Goal: Task Accomplishment & Management: Manage account settings

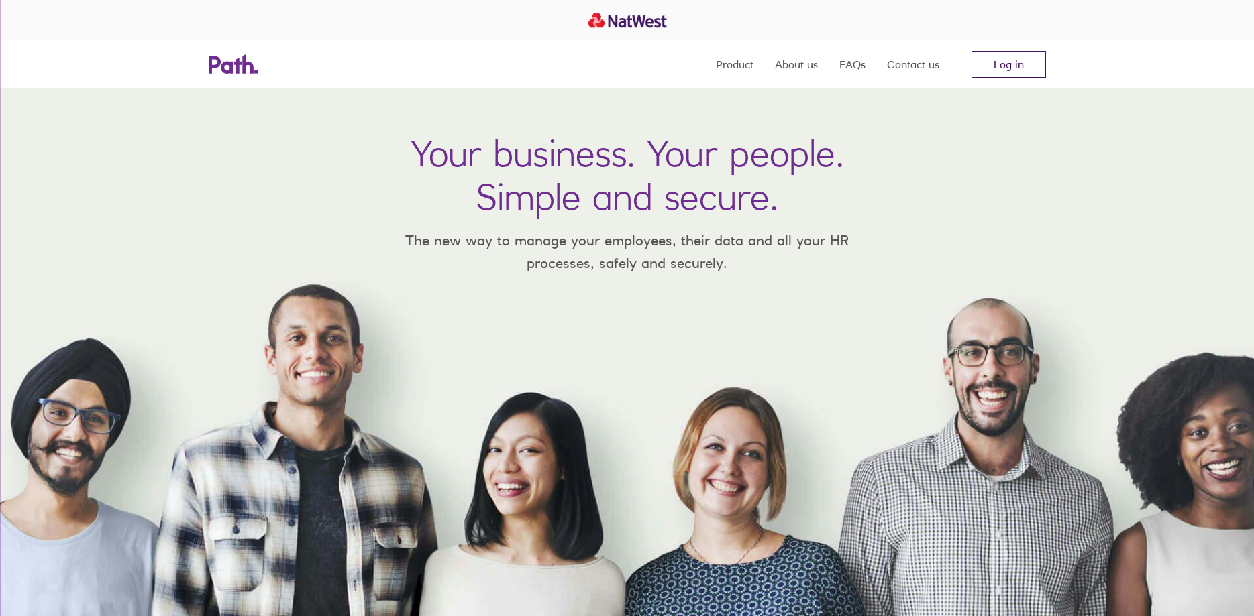
click at [991, 58] on link "Log in" at bounding box center [1008, 64] width 74 height 27
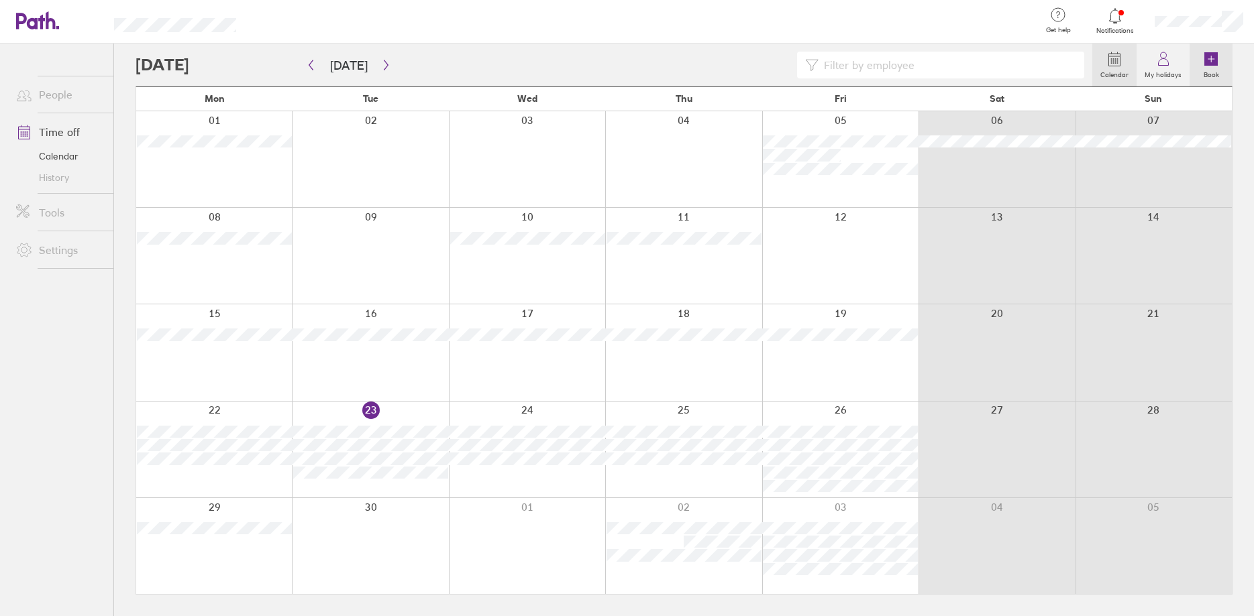
click at [1211, 66] on icon at bounding box center [1211, 59] width 16 height 16
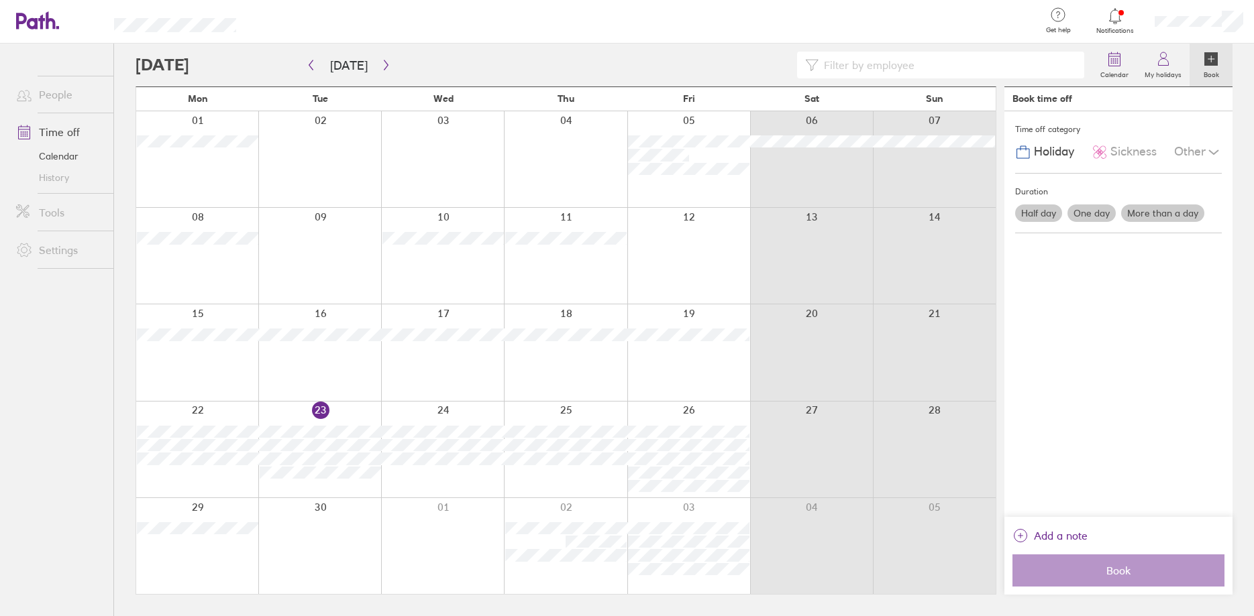
click at [1097, 212] on label "One day" at bounding box center [1091, 213] width 48 height 17
click at [0, 0] on input "One day" at bounding box center [0, 0] width 0 height 0
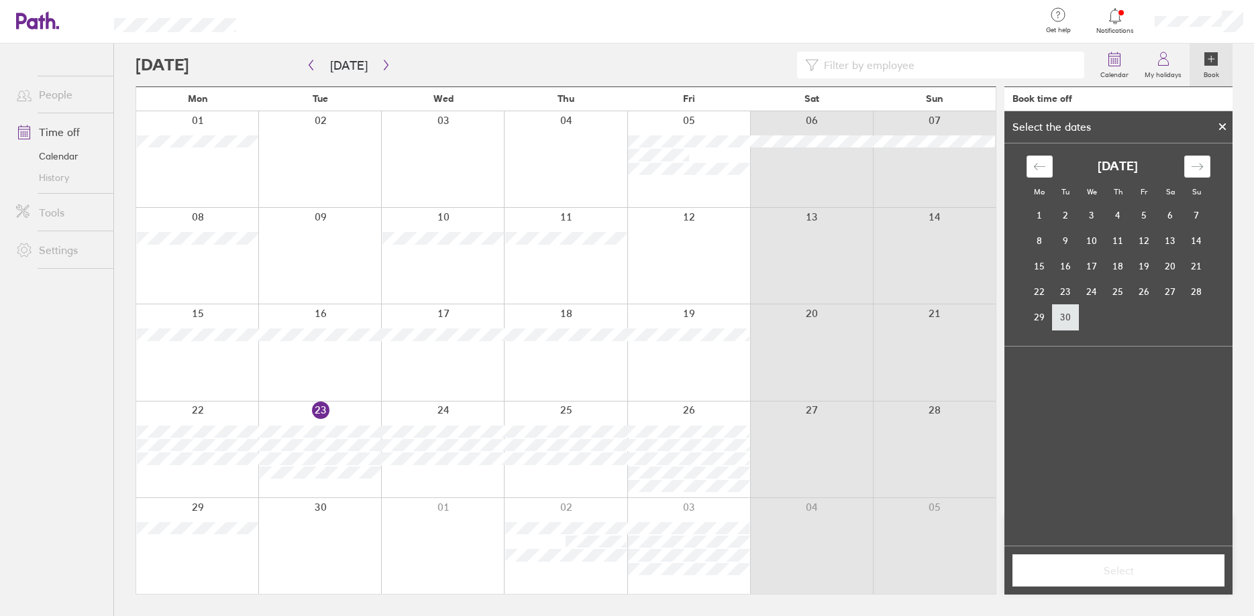
click at [1063, 321] on td "30" at bounding box center [1065, 317] width 26 height 25
click at [1089, 569] on span "Select" at bounding box center [1118, 571] width 193 height 12
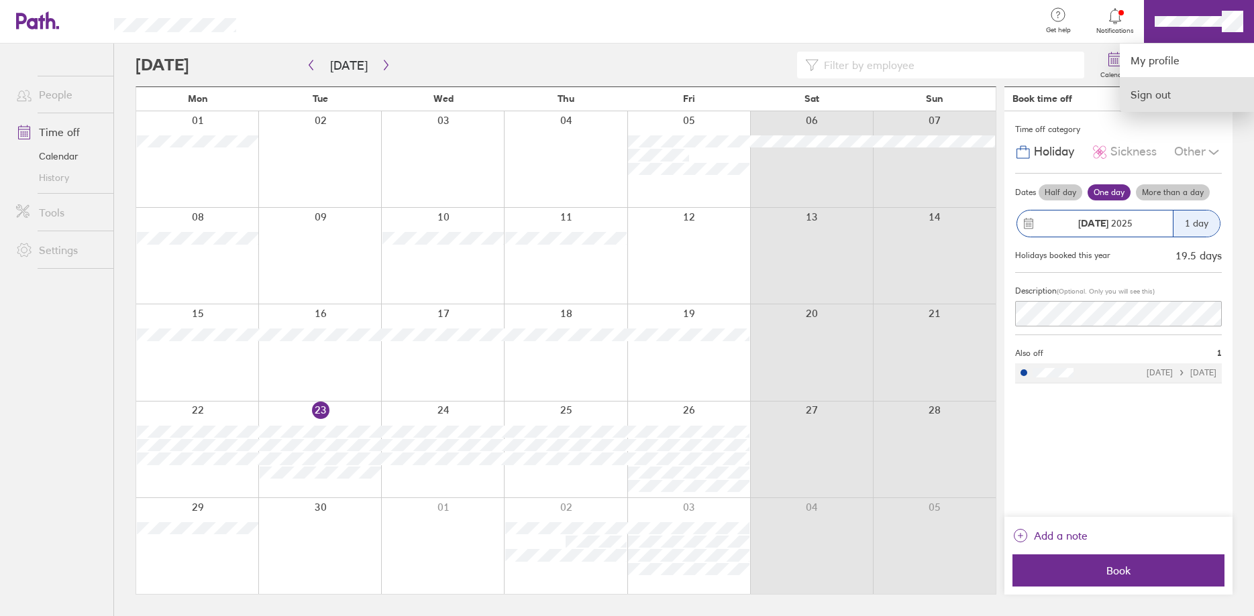
click at [1173, 95] on link "Sign out" at bounding box center [1186, 95] width 134 height 34
